Goal: Transaction & Acquisition: Book appointment/travel/reservation

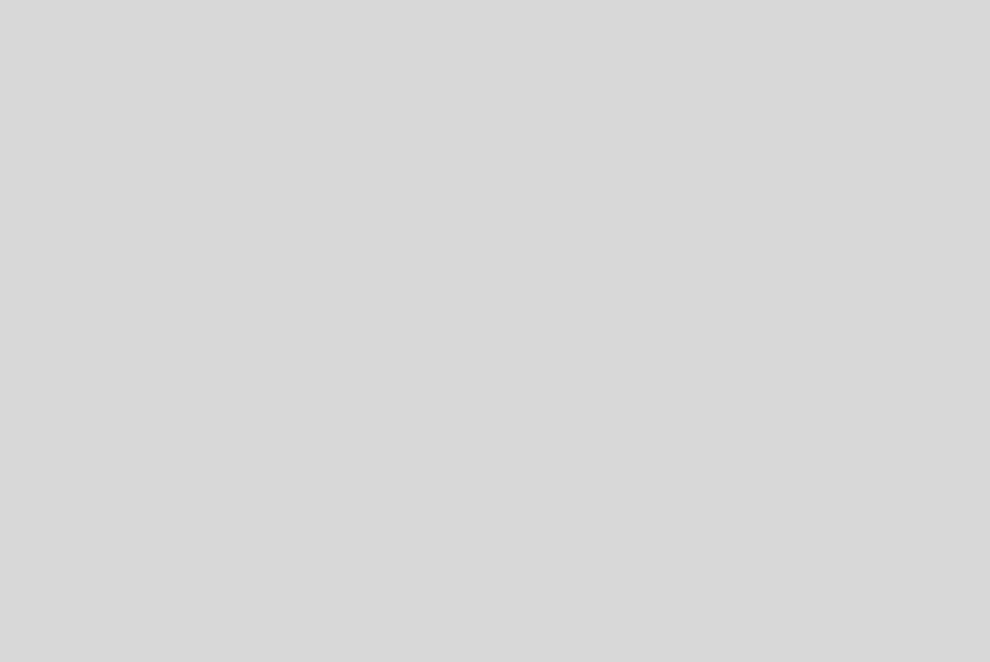
select select "es"
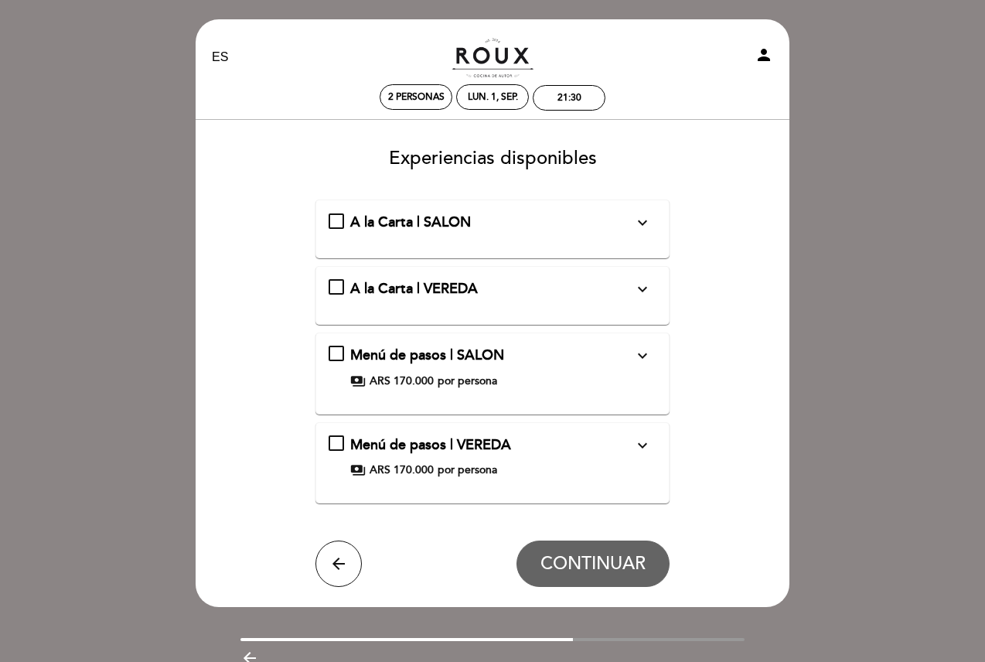
click at [616, 227] on div "A la Carta | SALON expand_more" at bounding box center [492, 223] width 284 height 20
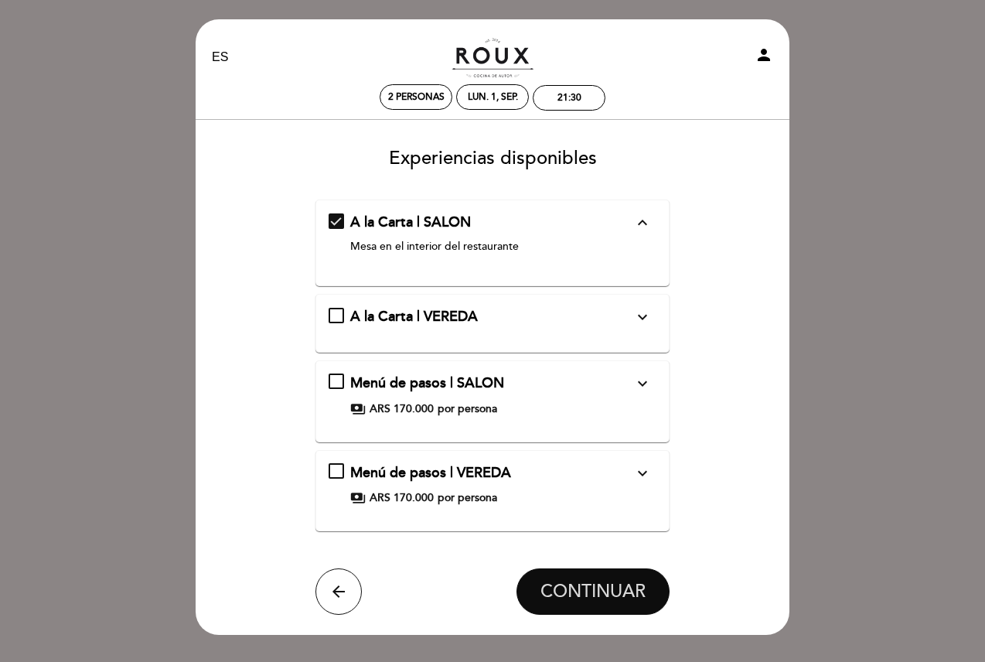
click at [614, 595] on span "CONTINUAR" at bounding box center [593, 592] width 105 height 22
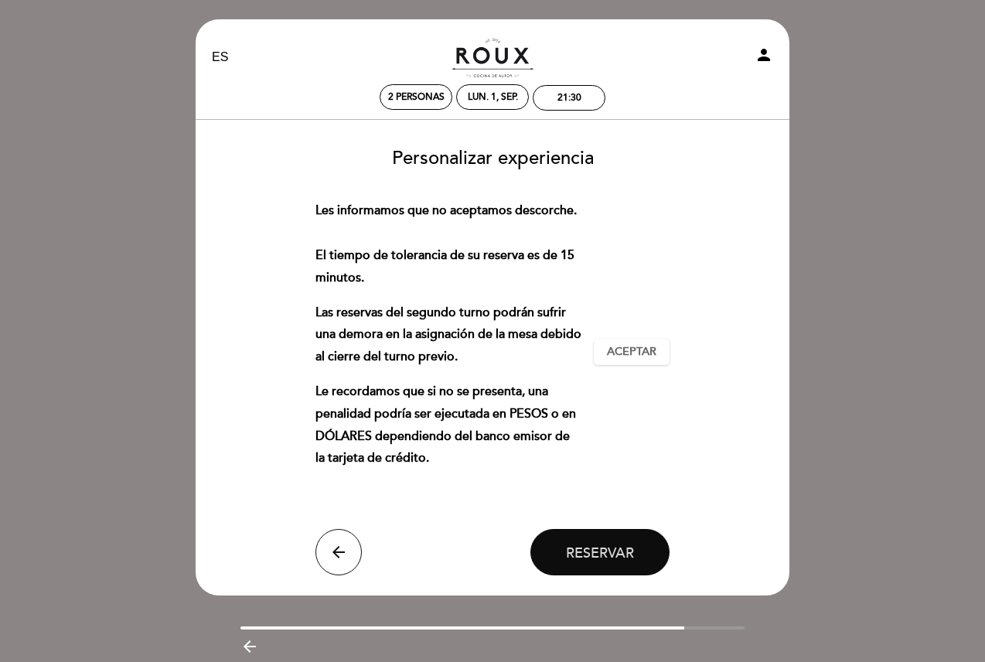
click at [581, 568] on button "Reservar" at bounding box center [600, 552] width 139 height 46
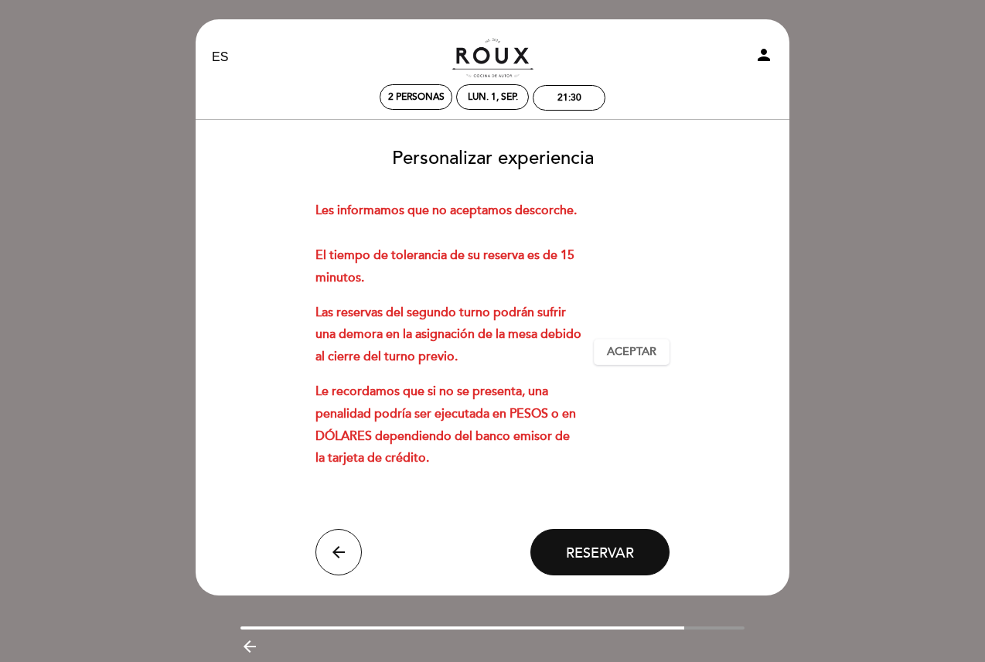
click at [666, 426] on div "Les informamos que no aceptamos descorche. El tiempo de tolerancia de su reserv…" at bounding box center [493, 352] width 355 height 305
drag, startPoint x: 647, startPoint y: 354, endPoint x: 632, endPoint y: 413, distance: 60.6
click at [645, 353] on span "Aceptar" at bounding box center [631, 352] width 49 height 16
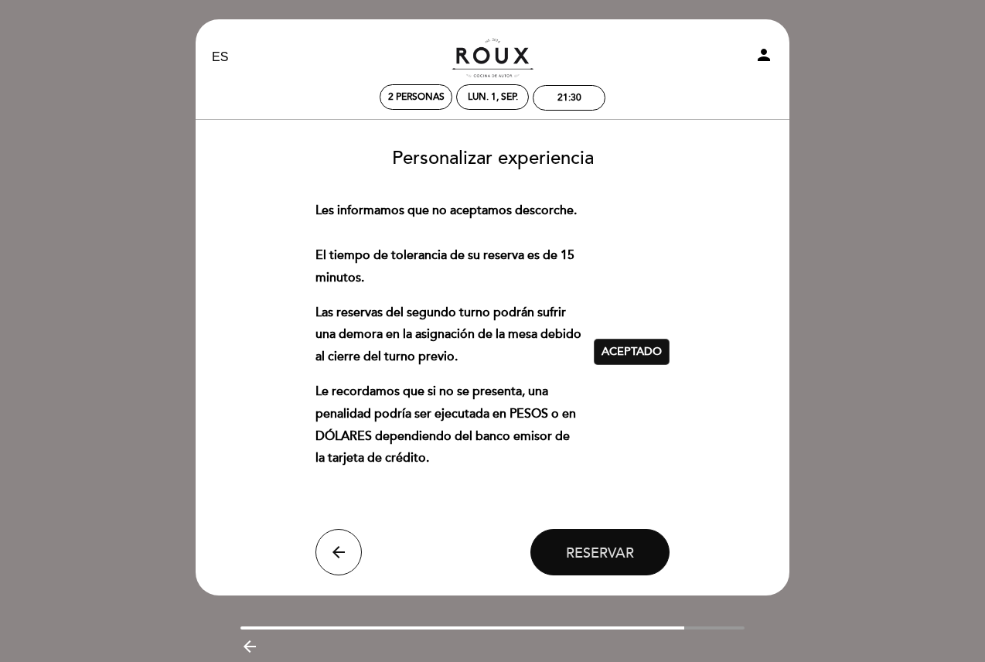
click at [614, 537] on button "Reservar" at bounding box center [600, 552] width 139 height 46
